Goal: Use online tool/utility: Utilize a website feature to perform a specific function

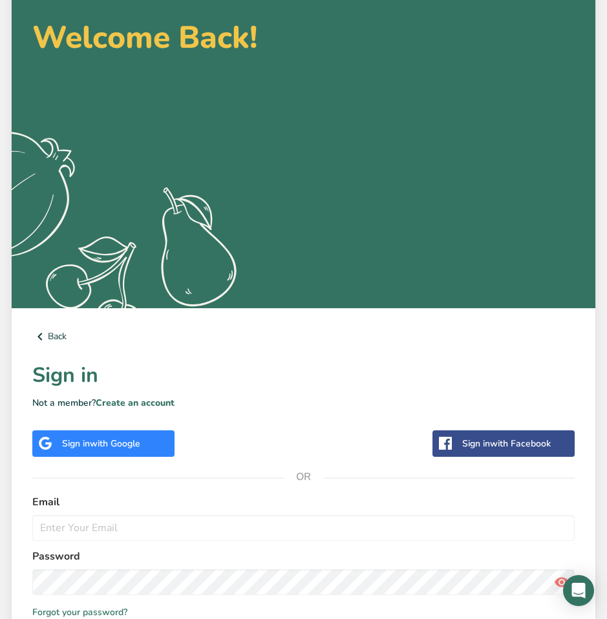
scroll to position [171, 0]
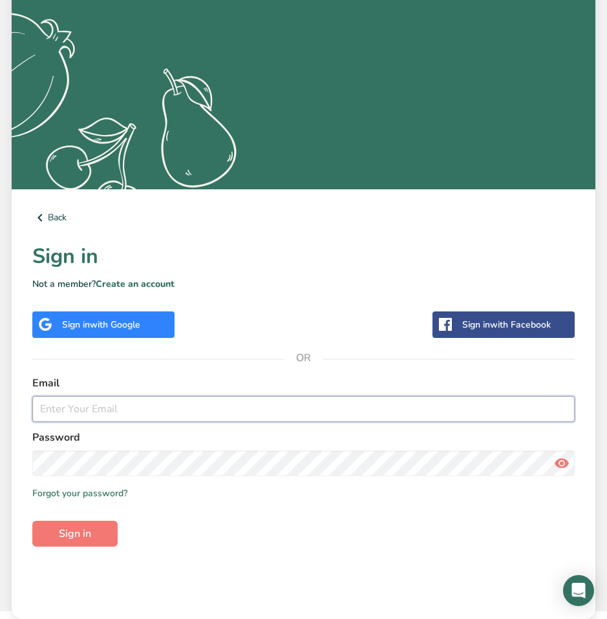
click at [121, 402] on input "email" at bounding box center [303, 409] width 542 height 26
click at [77, 407] on input "email" at bounding box center [303, 409] width 542 height 26
type input "[EMAIL_ADDRESS][DOMAIN_NAME]"
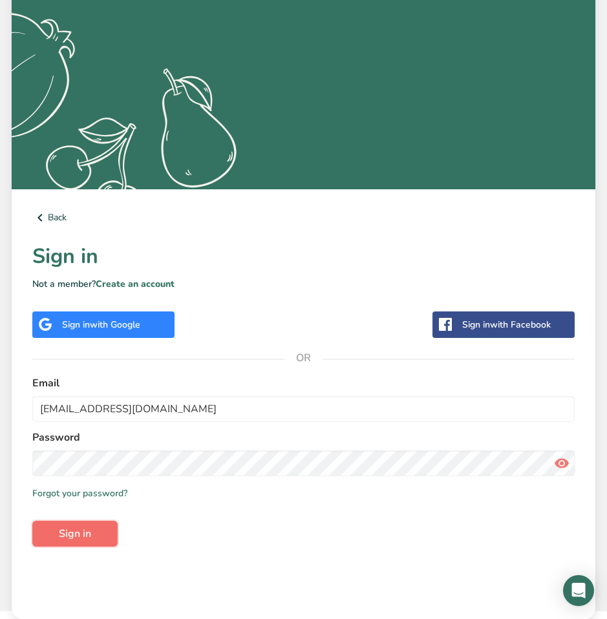
click at [80, 527] on span "Sign in" at bounding box center [75, 534] width 32 height 16
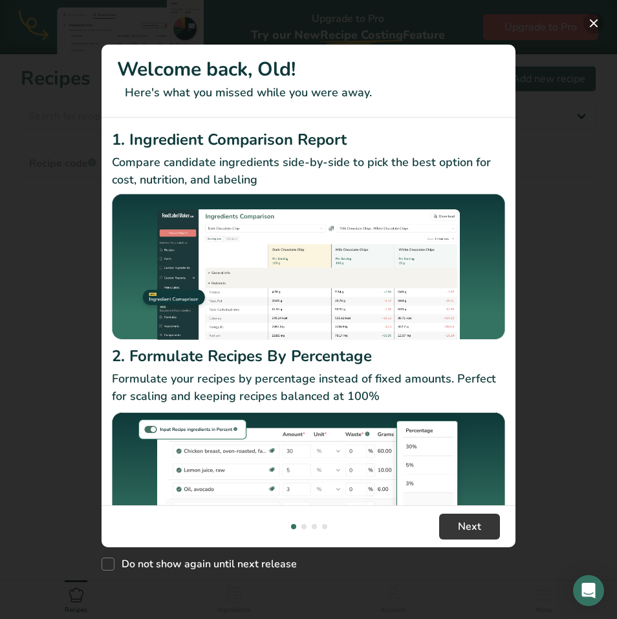
click at [594, 21] on button "New Features" at bounding box center [593, 23] width 21 height 21
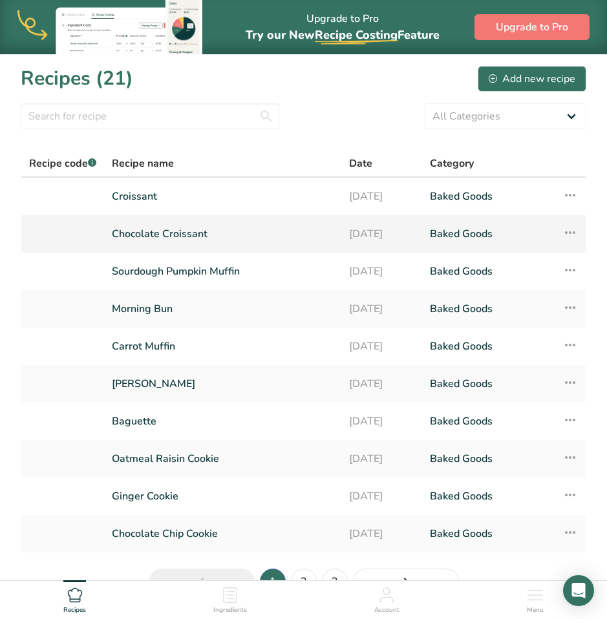
click at [186, 229] on link "Chocolate Croissant" at bounding box center [223, 233] width 222 height 27
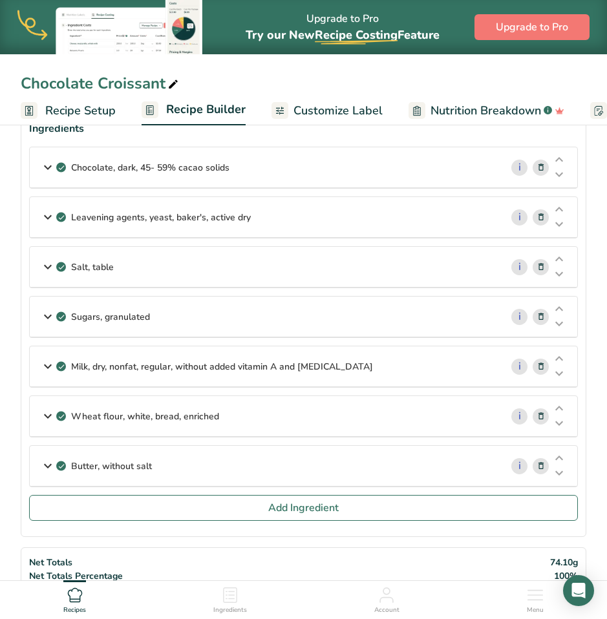
scroll to position [83, 0]
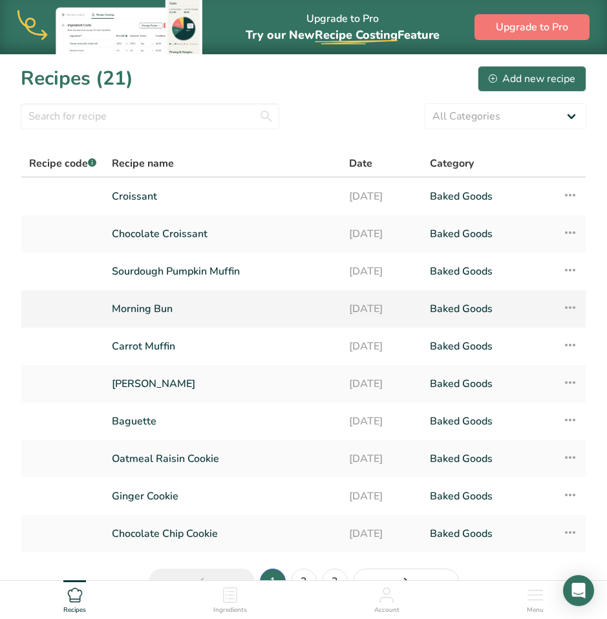
click at [166, 314] on link "Morning Bun" at bounding box center [223, 308] width 222 height 27
click at [182, 268] on link "Sourdough Pumpkin Muffin" at bounding box center [223, 271] width 222 height 27
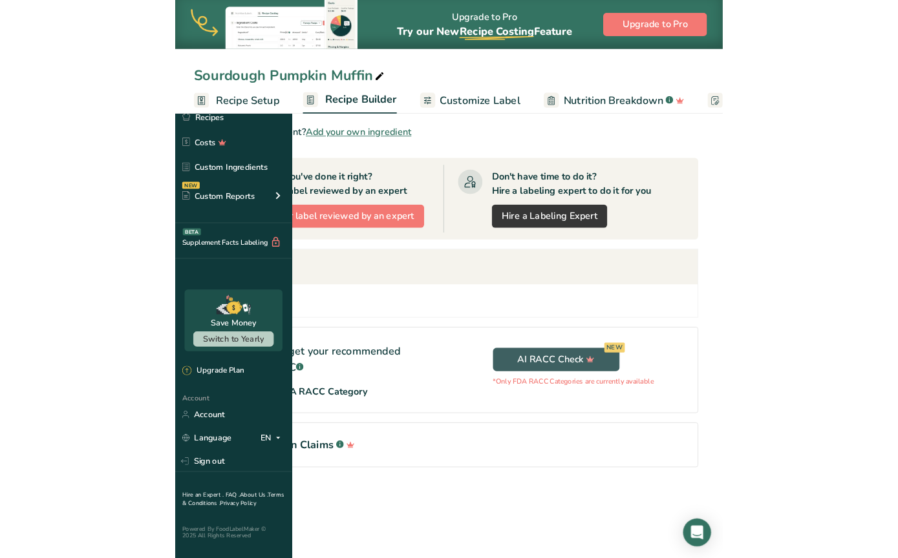
scroll to position [690, 0]
